Goal: Information Seeking & Learning: Learn about a topic

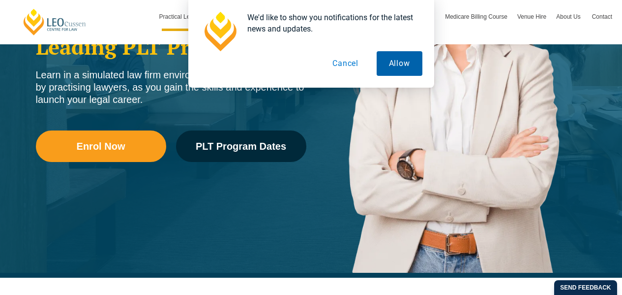
scroll to position [223, 0]
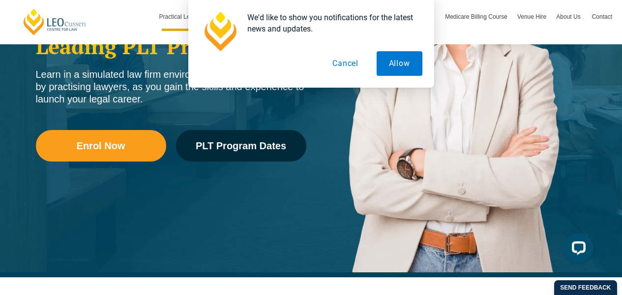
click at [346, 62] on button "Cancel" at bounding box center [345, 63] width 51 height 25
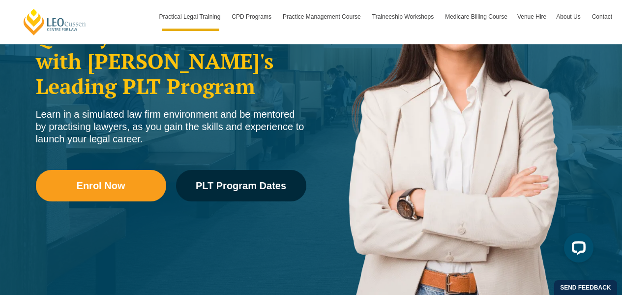
scroll to position [184, 0]
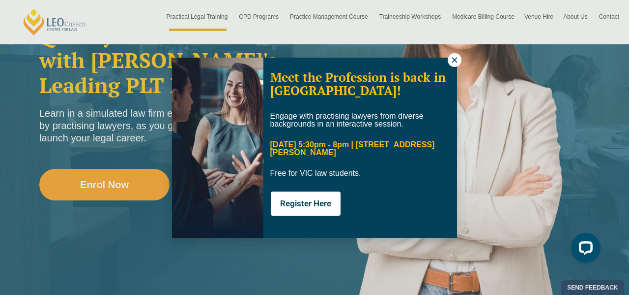
click at [461, 70] on div "Meet the Profession is back in Melbourne! Engage with practising lawyers from d…" at bounding box center [314, 147] width 629 height 295
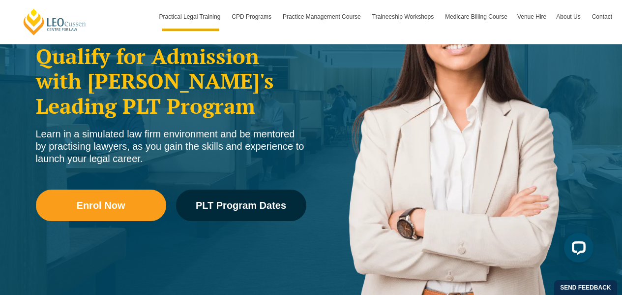
scroll to position [164, 0]
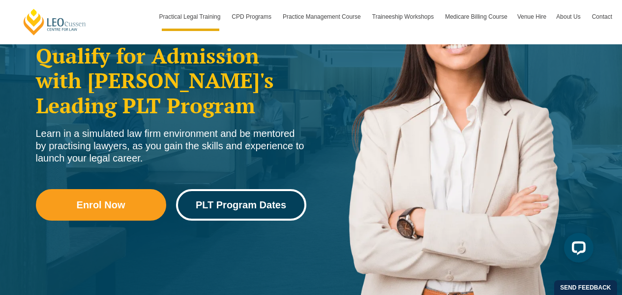
click at [213, 203] on span "PLT Program Dates" at bounding box center [241, 205] width 90 height 10
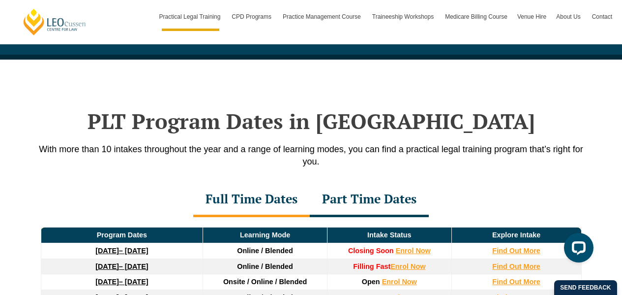
scroll to position [1218, 0]
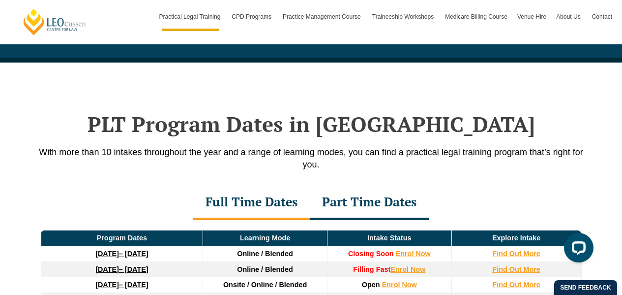
click at [360, 198] on div "Part Time Dates" at bounding box center [369, 202] width 119 height 34
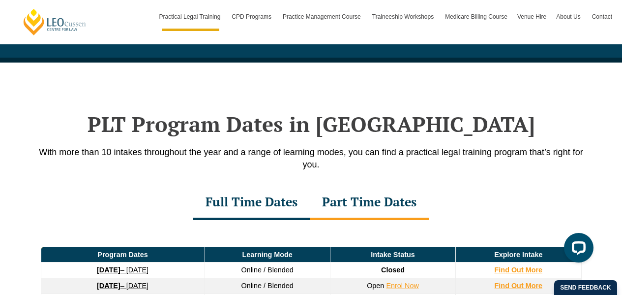
scroll to position [1227, 0]
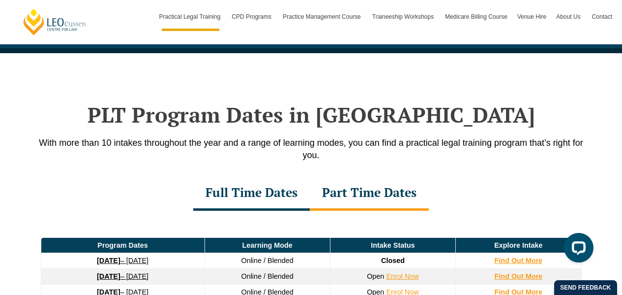
click at [246, 194] on div "Full Time Dates" at bounding box center [251, 193] width 117 height 34
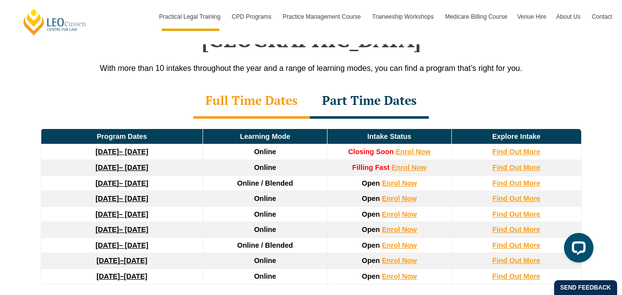
click at [372, 84] on div "Part Time Dates" at bounding box center [369, 101] width 119 height 34
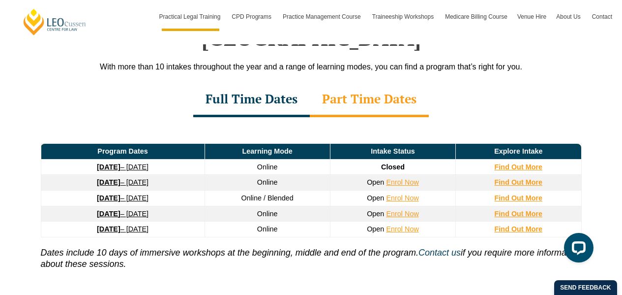
scroll to position [1324, 0]
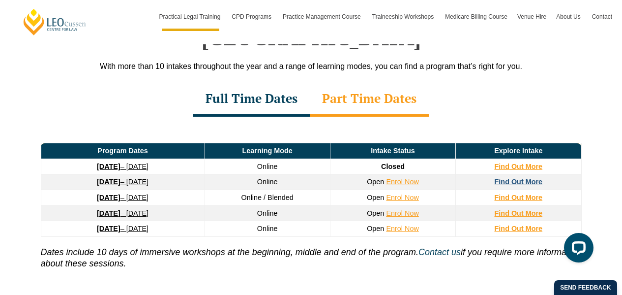
click at [512, 178] on strong "Find Out More" at bounding box center [519, 182] width 48 height 8
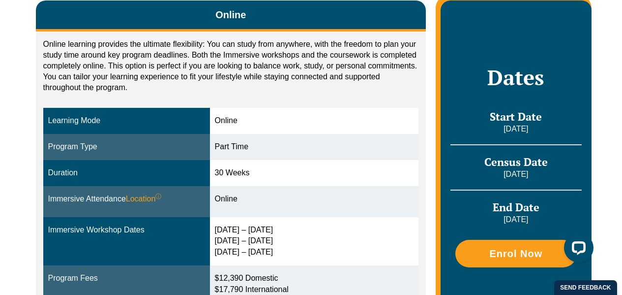
scroll to position [261, 0]
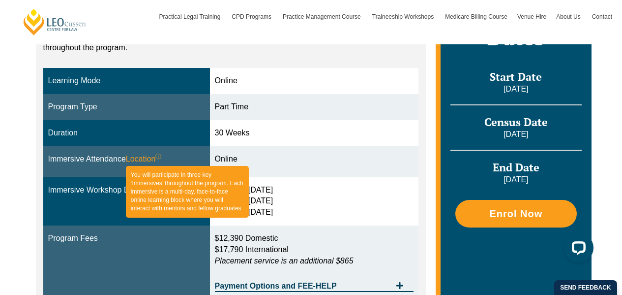
click at [161, 155] on sup "ⓘ" at bounding box center [158, 156] width 6 height 7
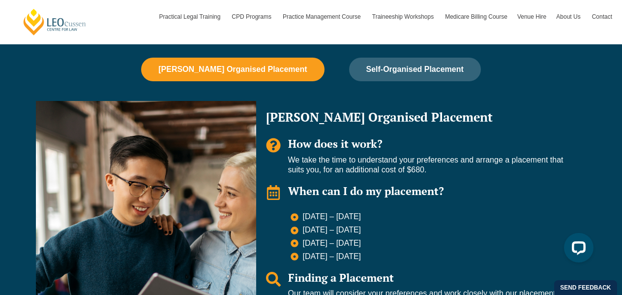
scroll to position [663, 0]
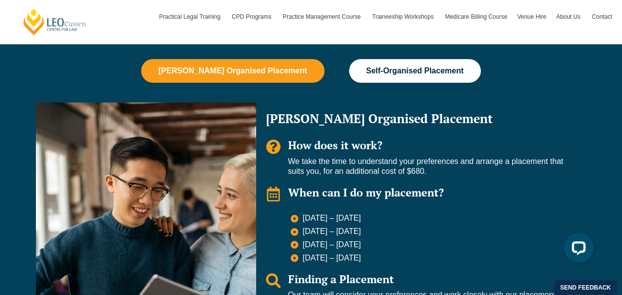
click at [350, 68] on button "Self-Organised Placement" at bounding box center [415, 71] width 132 height 24
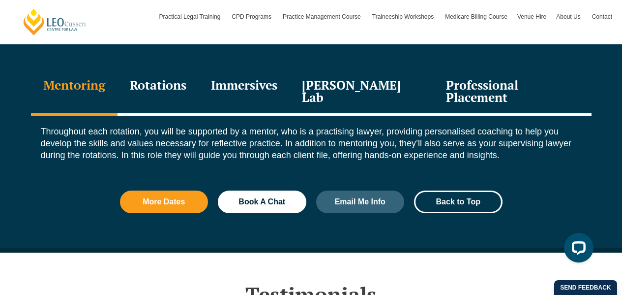
scroll to position [1097, 0]
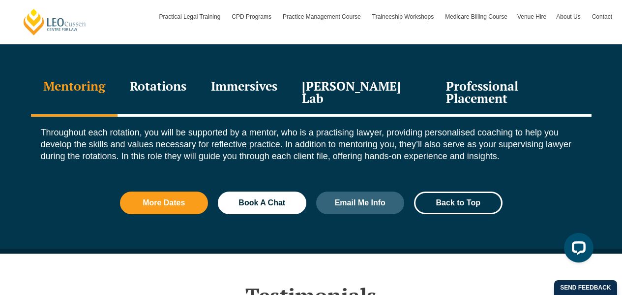
click at [159, 85] on div "Rotations" at bounding box center [158, 93] width 81 height 47
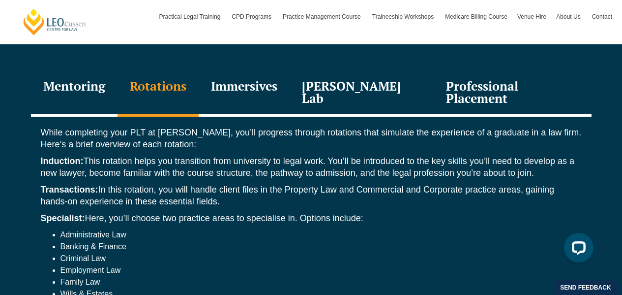
scroll to position [1166, 0]
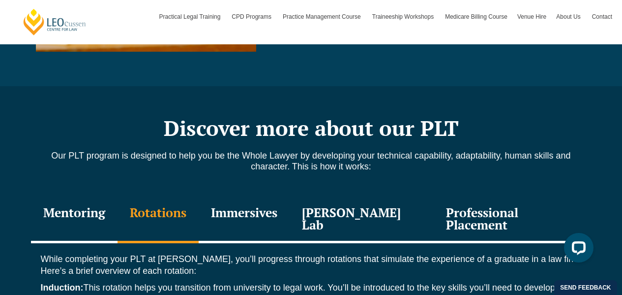
click at [277, 213] on div "Immersives" at bounding box center [244, 219] width 91 height 47
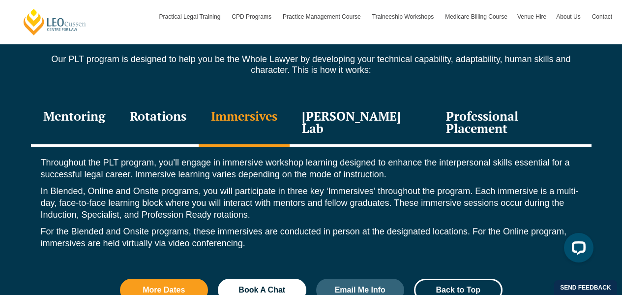
scroll to position [1065, 0]
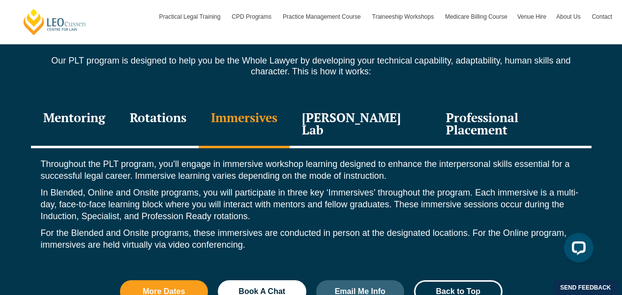
click at [359, 134] on div "[PERSON_NAME] Lab" at bounding box center [362, 124] width 145 height 47
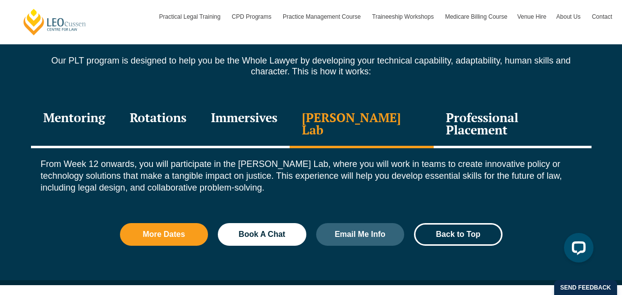
click at [450, 123] on div "Professional Placement" at bounding box center [512, 124] width 157 height 47
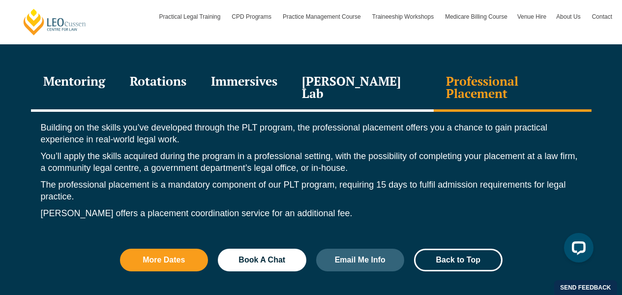
scroll to position [1102, 0]
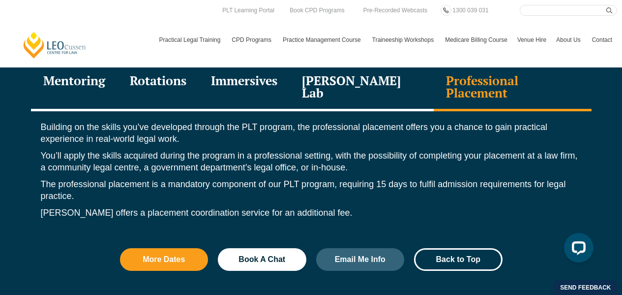
click at [84, 87] on div "Mentoring" at bounding box center [74, 87] width 87 height 47
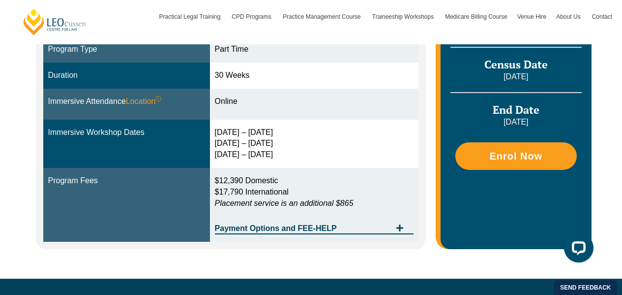
scroll to position [319, 0]
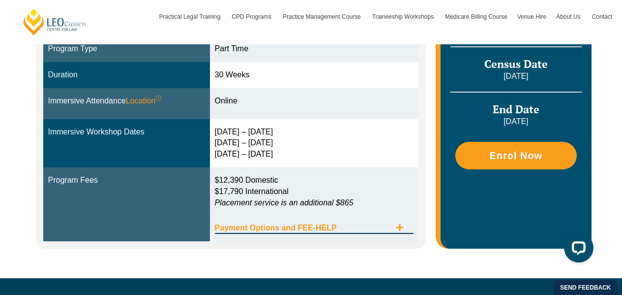
click at [398, 227] on icon "Tabs. Open items with Enter or Space, close with Escape and navigate using the …" at bounding box center [399, 227] width 7 height 7
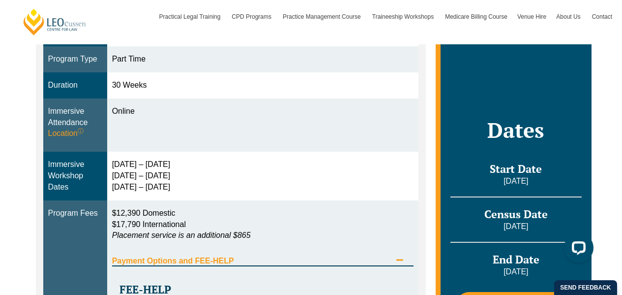
scroll to position [308, 0]
click at [0, 225] on div "Online Online learning provides the ultimate flexibility: You can study from an…" at bounding box center [311, 221] width 622 height 694
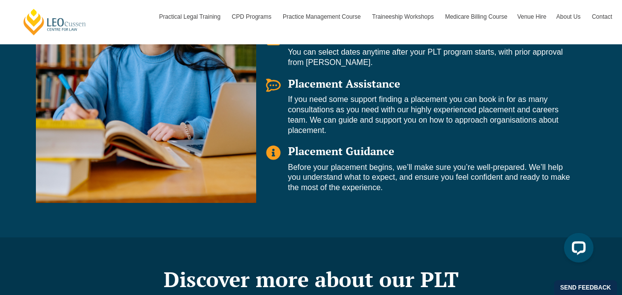
scroll to position [1100, 0]
